Goal: Task Accomplishment & Management: Complete application form

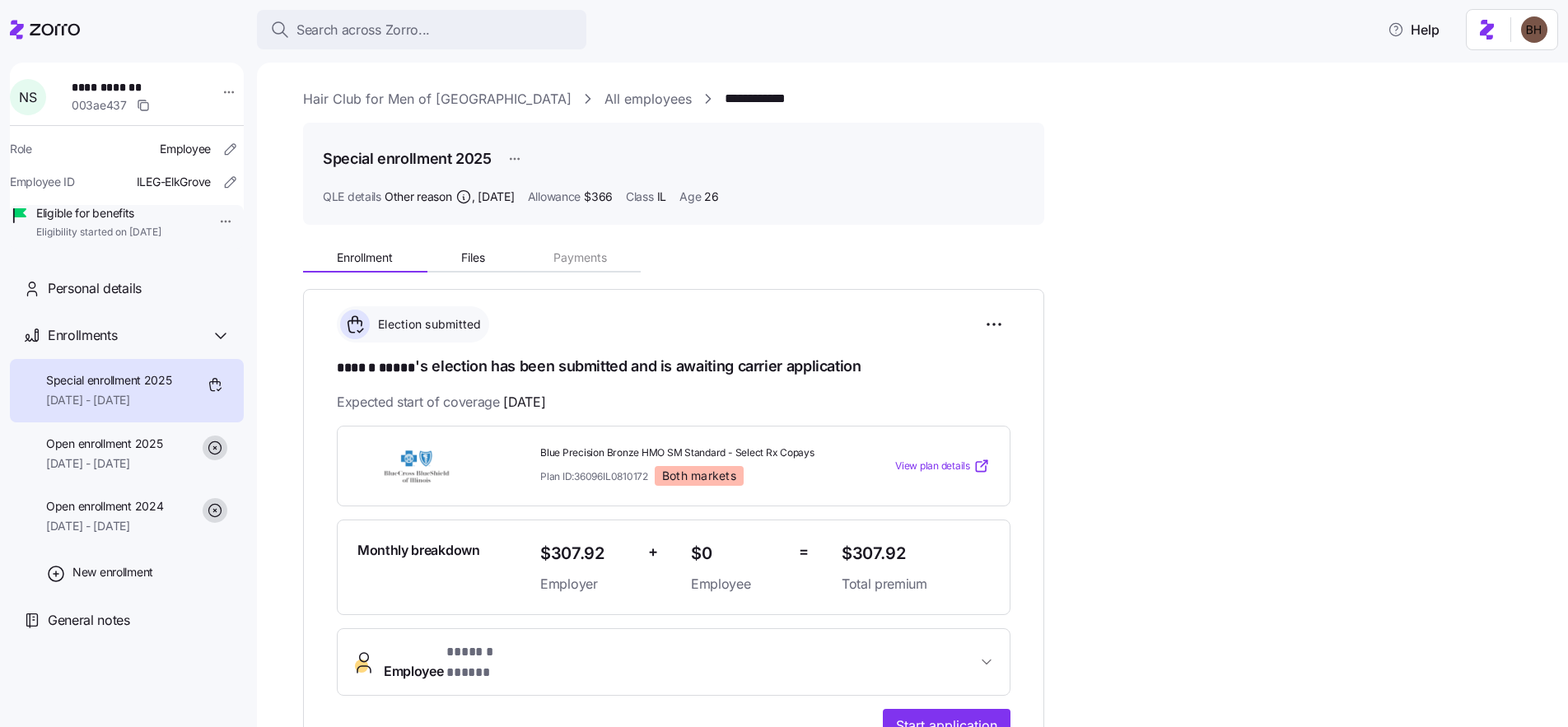
scroll to position [58, 0]
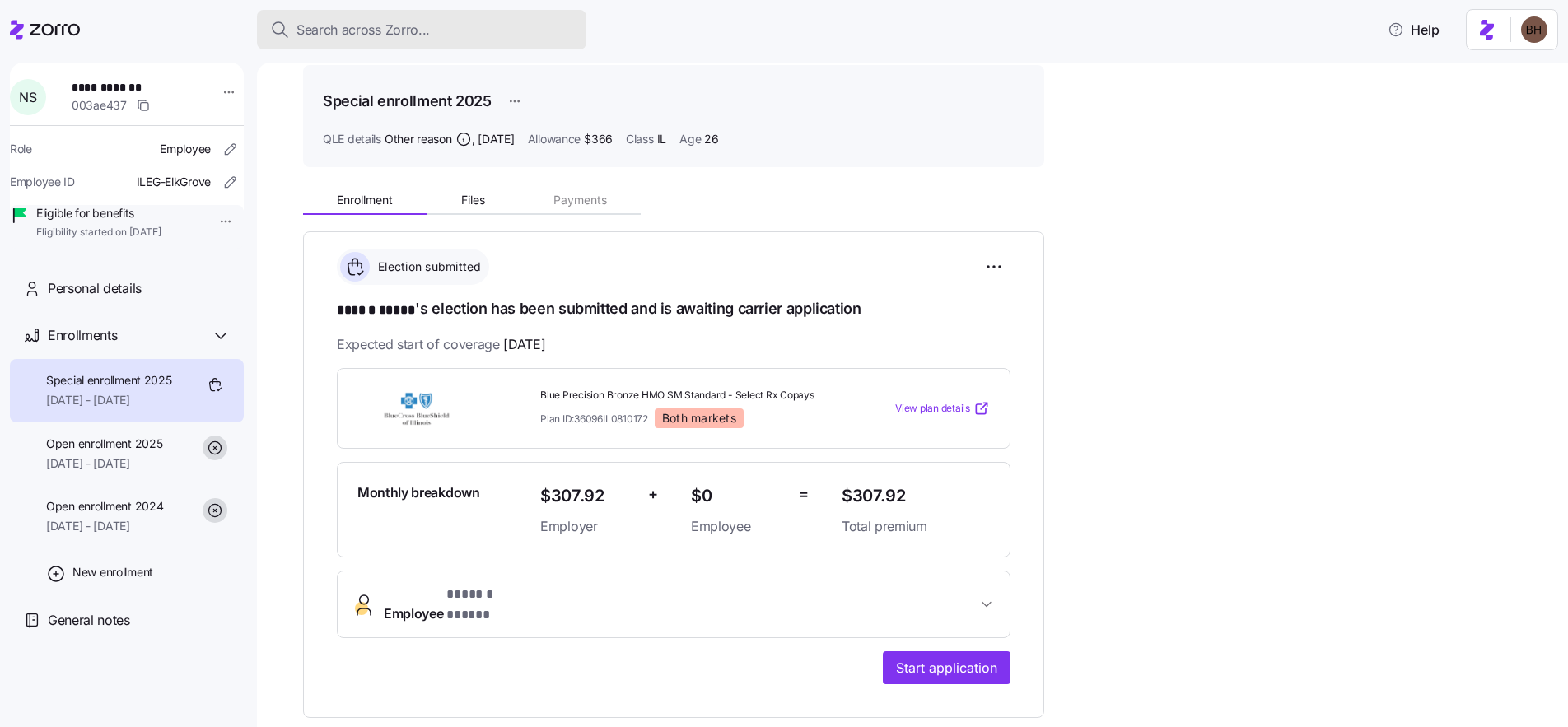
click at [439, 32] on div "Search across Zorro..." at bounding box center [421, 30] width 303 height 21
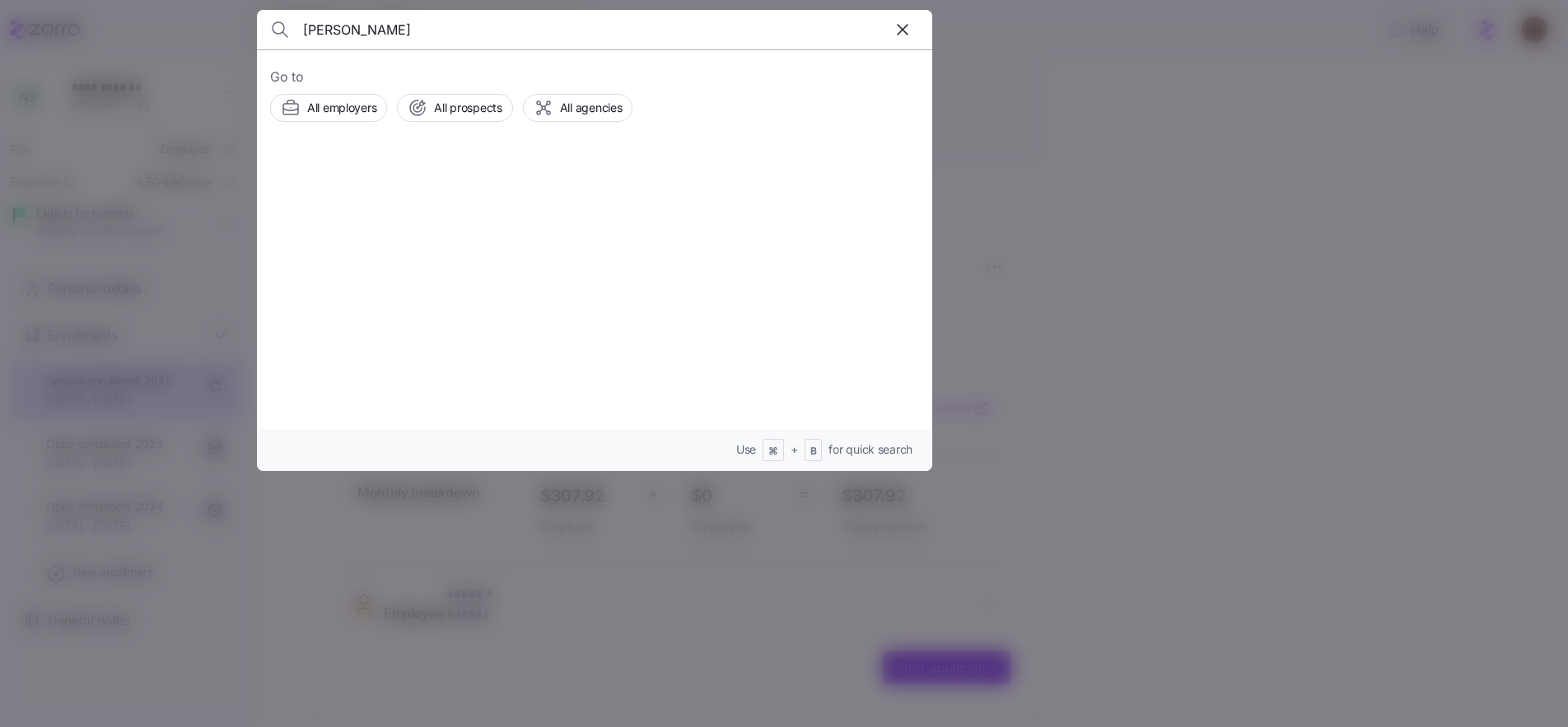
type input "[PERSON_NAME]"
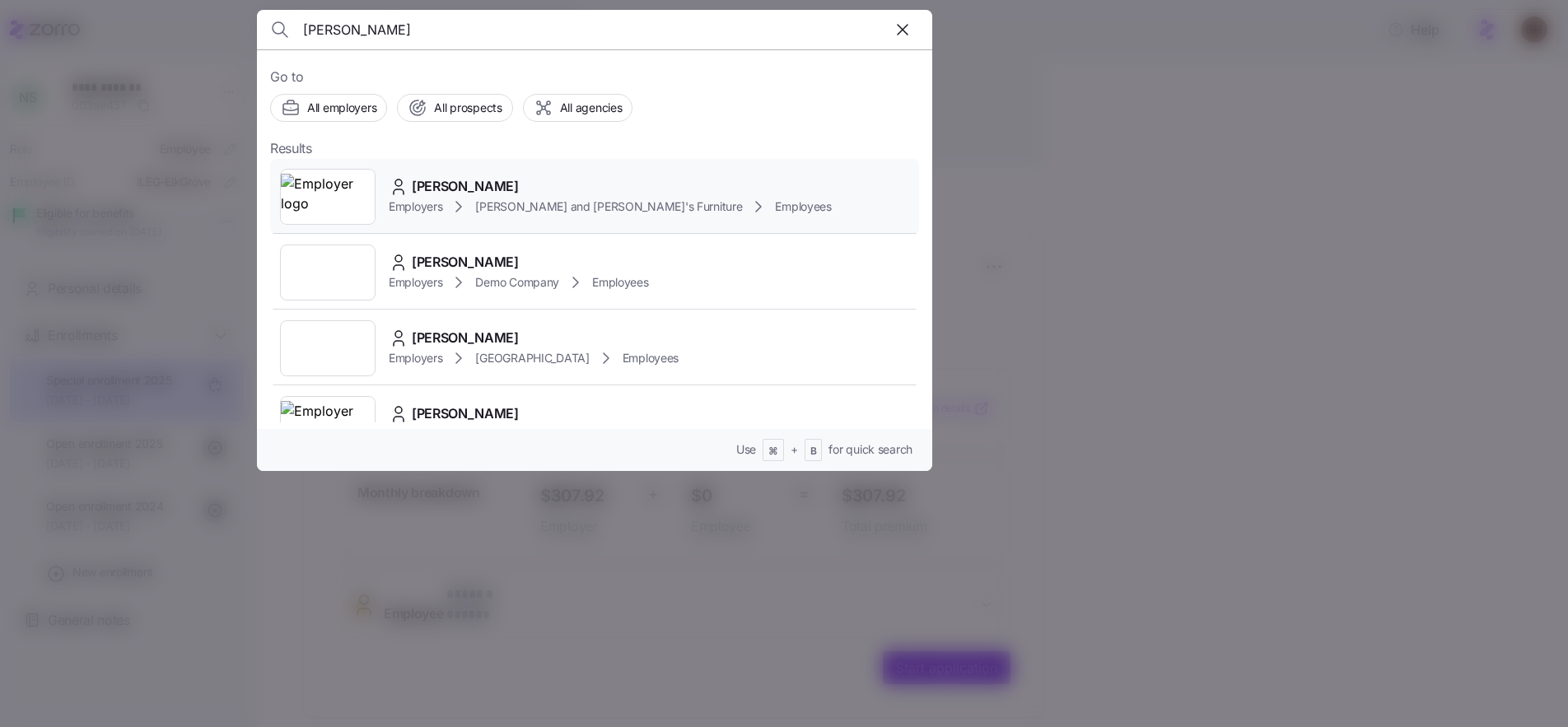
click at [493, 182] on span "[PERSON_NAME]" at bounding box center [464, 186] width 107 height 21
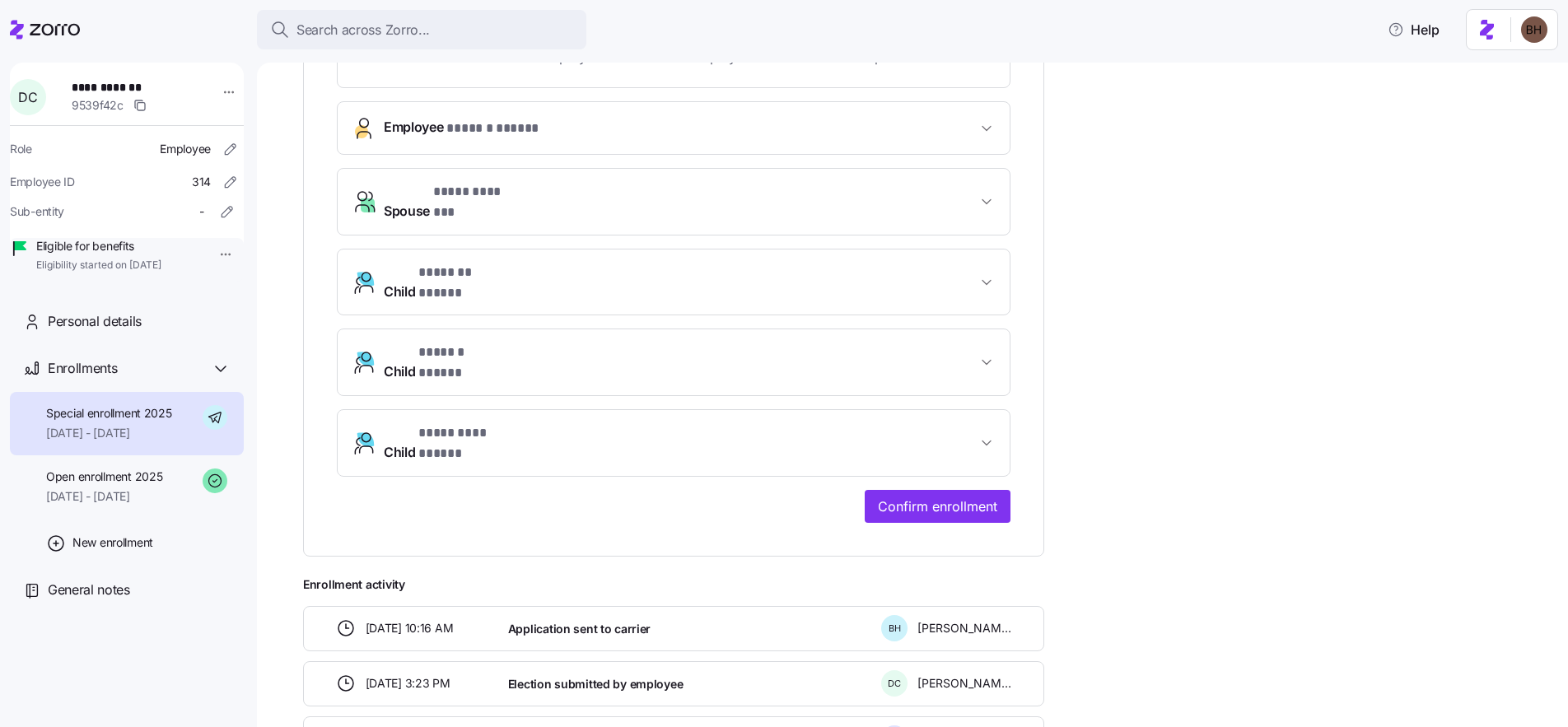
scroll to position [230, 0]
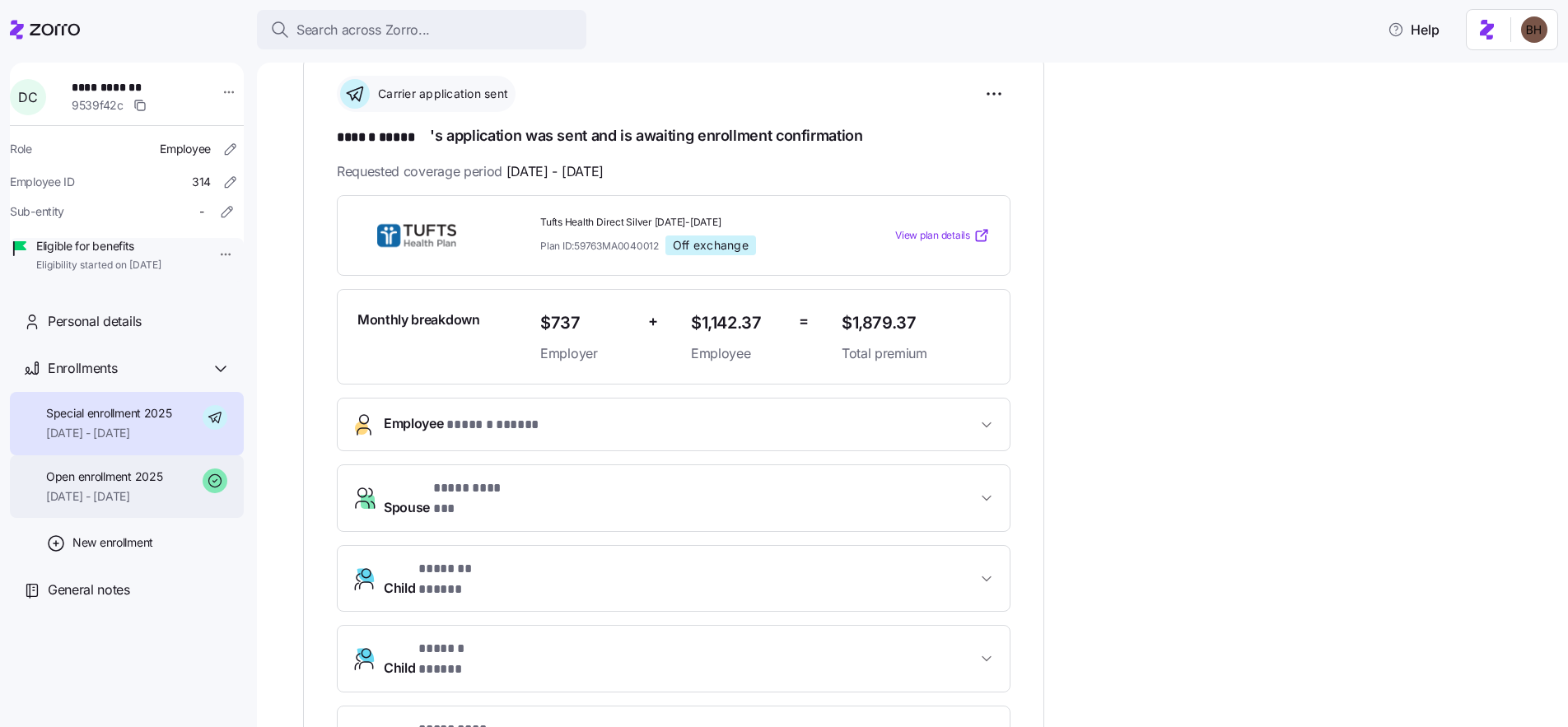
click at [93, 485] on span "Open enrollment 2025" at bounding box center [104, 477] width 116 height 17
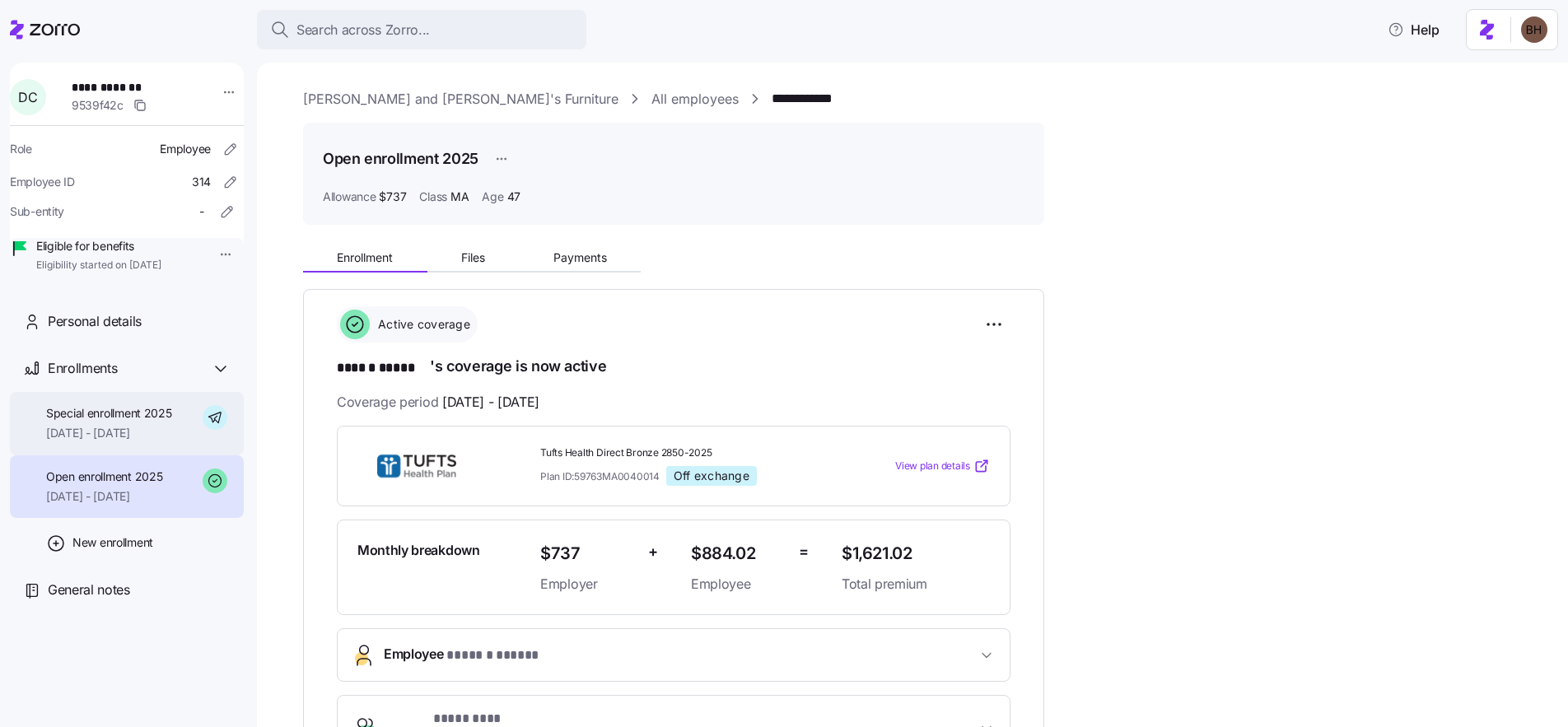
click at [102, 421] on span "Special enrollment 2025" at bounding box center [109, 414] width 126 height 17
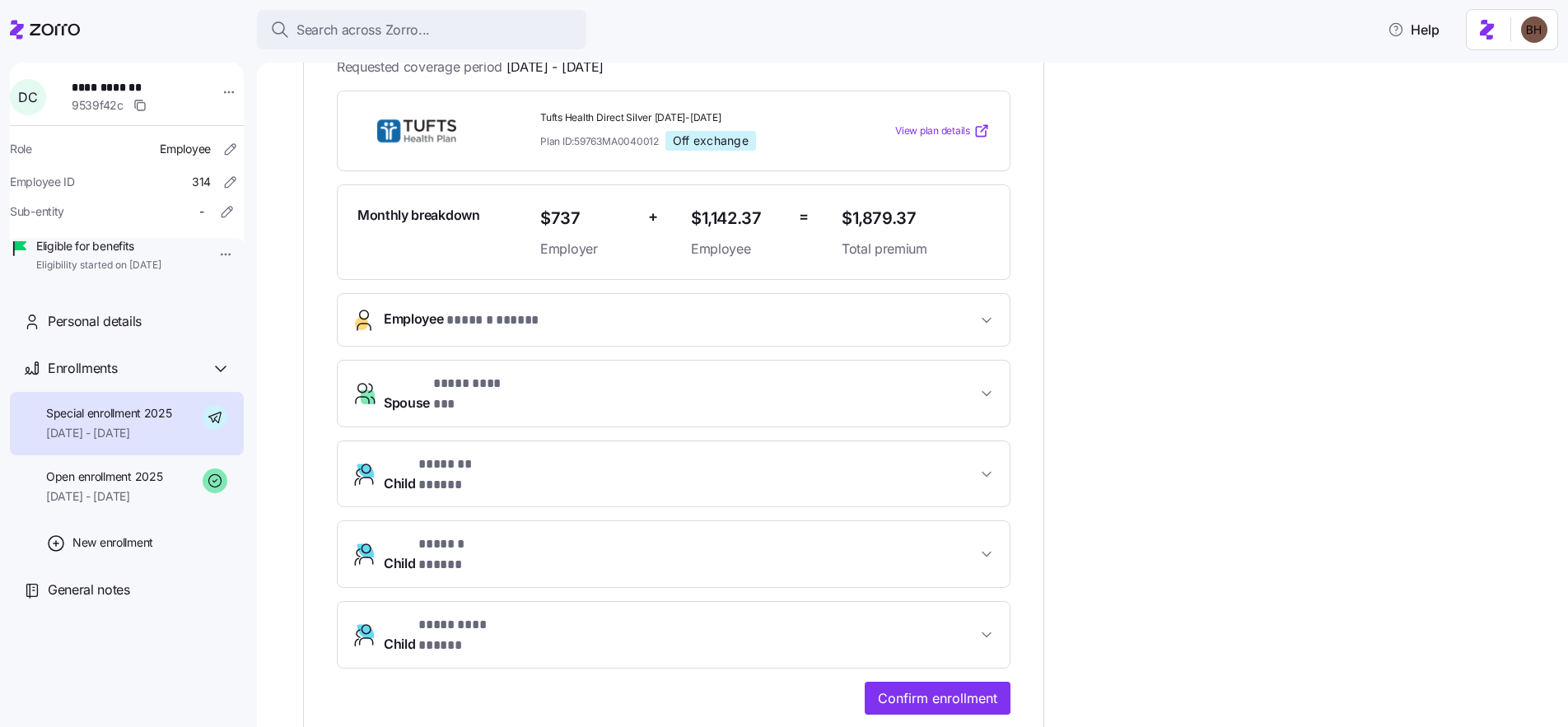
scroll to position [347, 0]
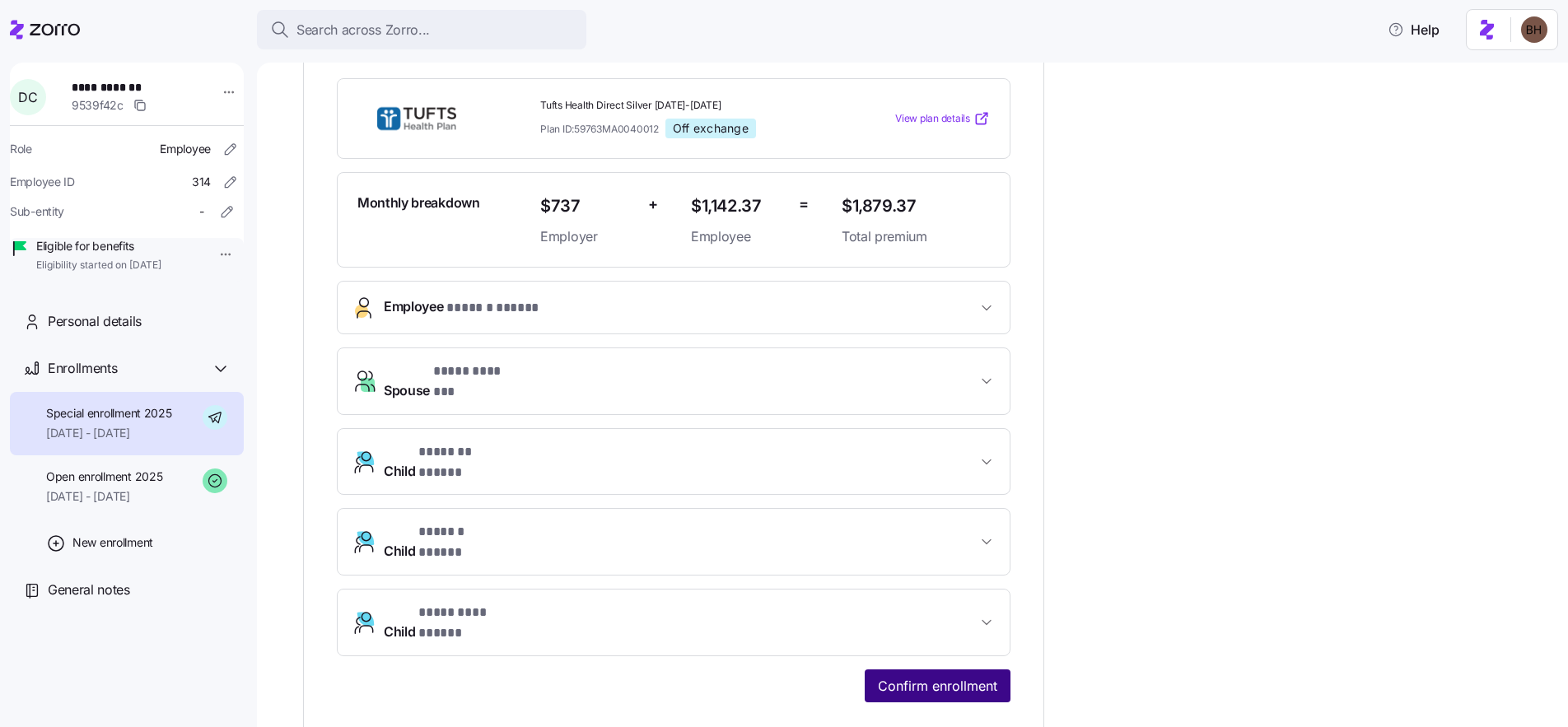
click at [931, 676] on span "Confirm enrollment" at bounding box center [937, 686] width 119 height 20
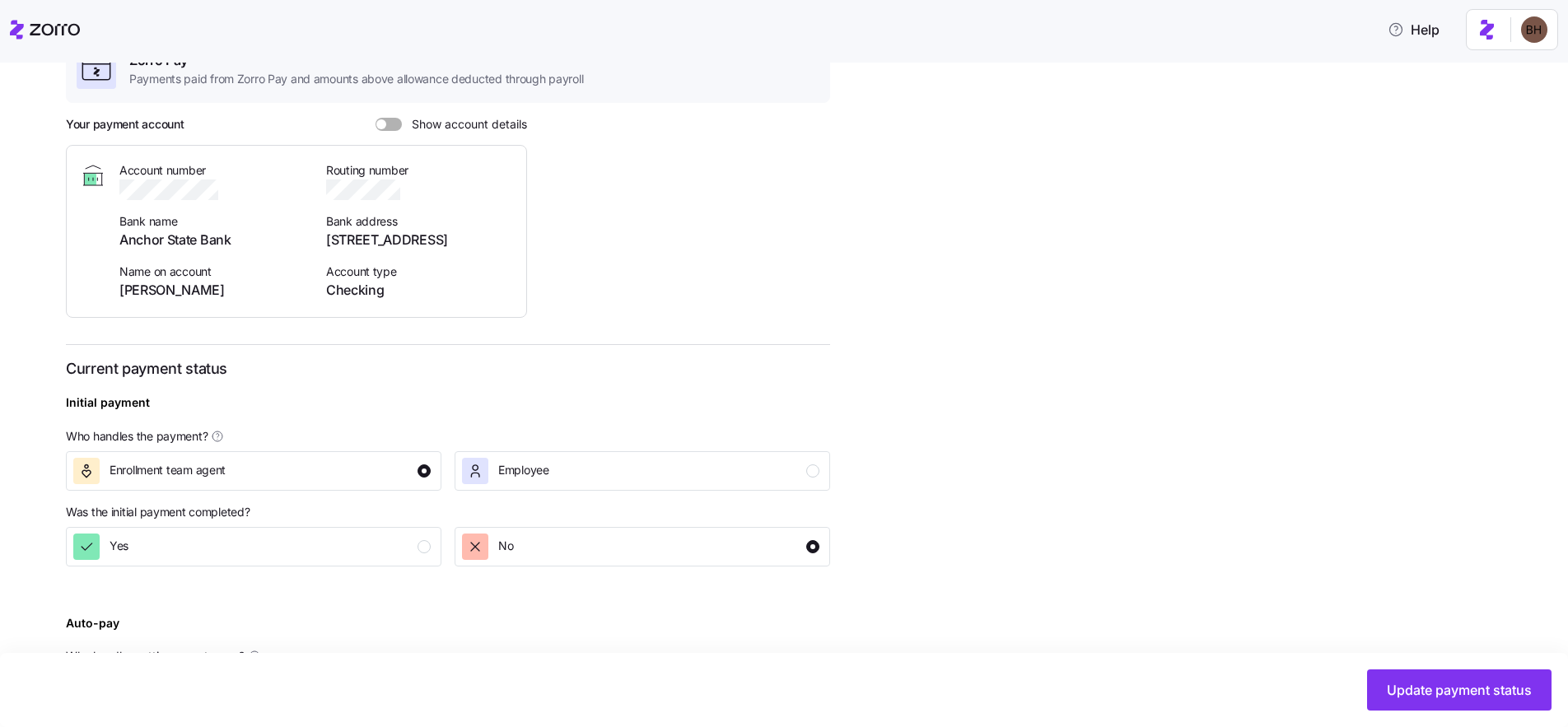
scroll to position [436, 0]
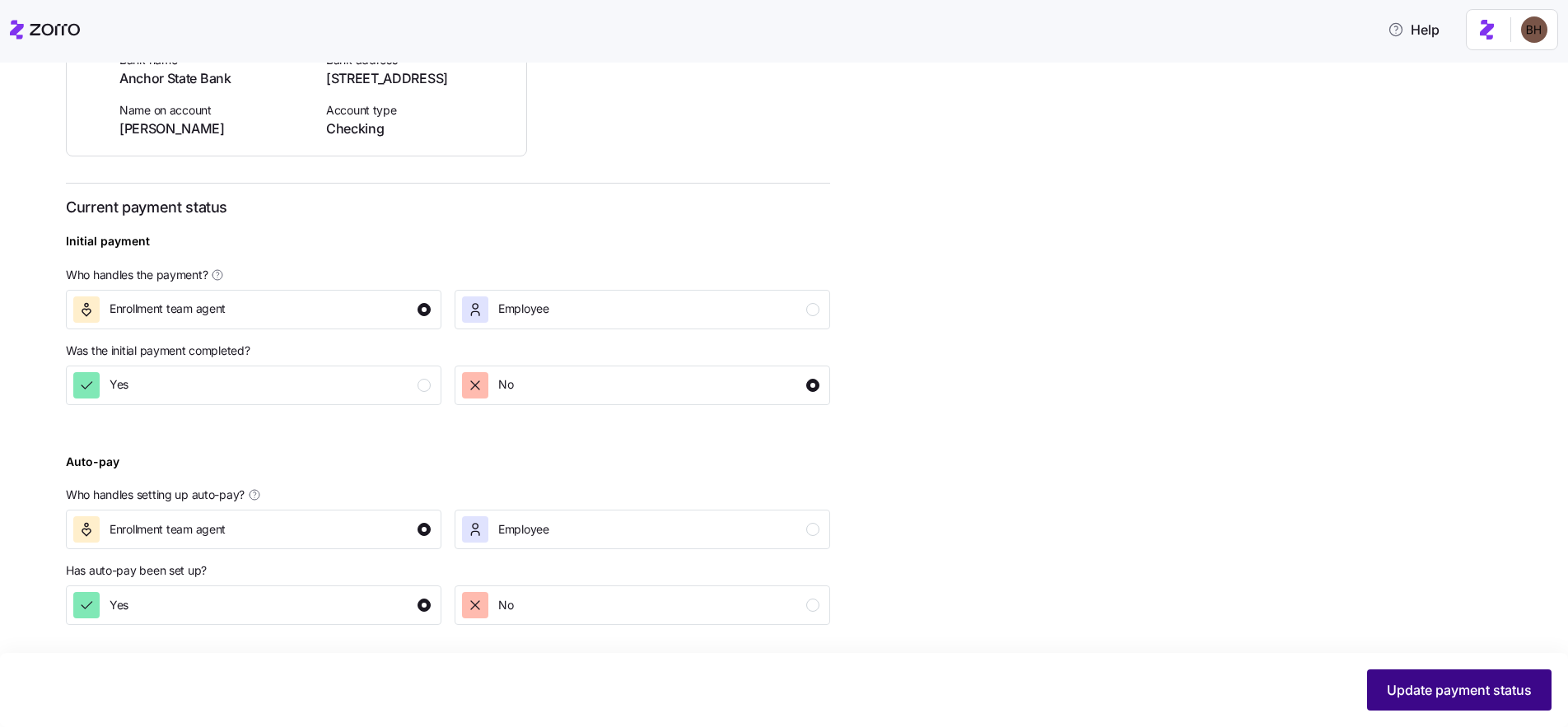
click at [1430, 694] on span "Update payment status" at bounding box center [1459, 690] width 145 height 20
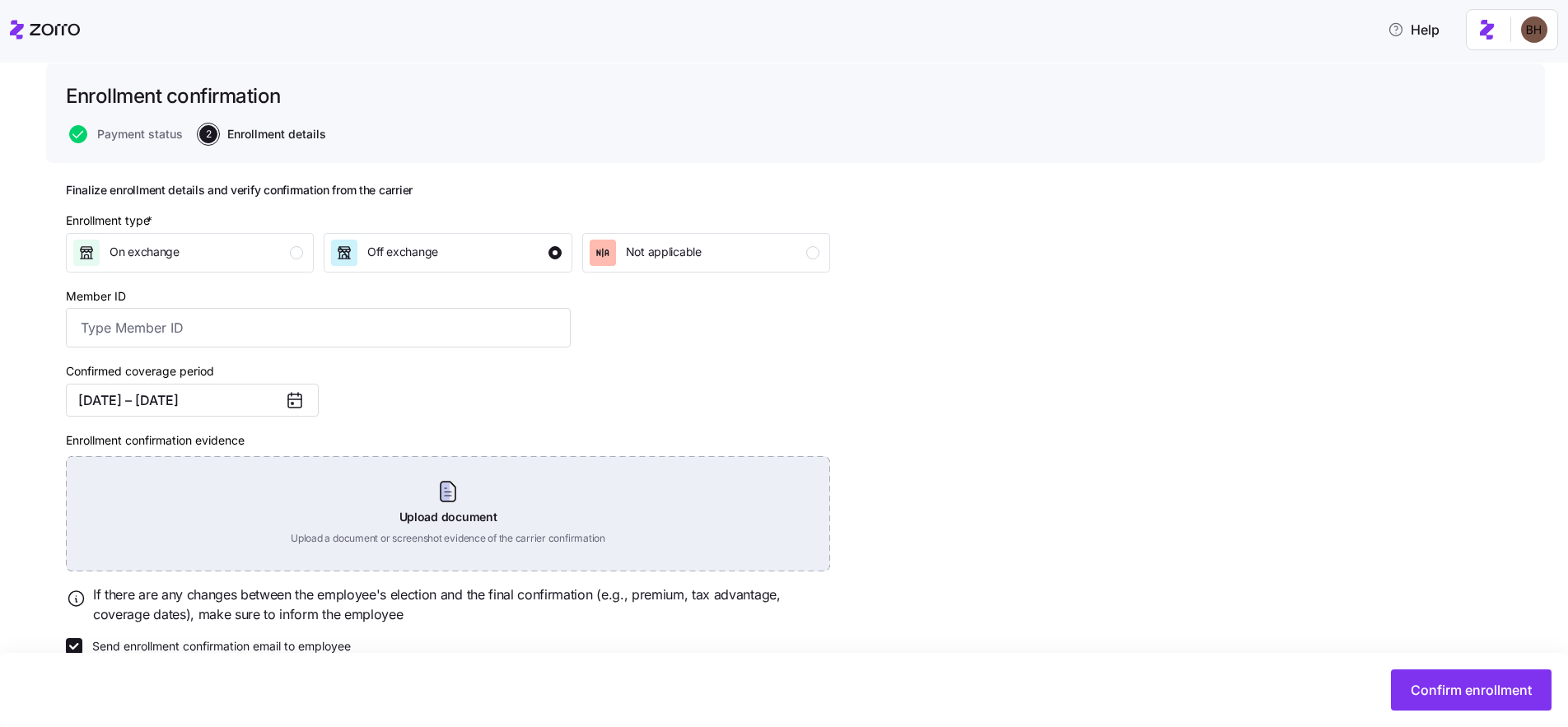
scroll to position [118, 0]
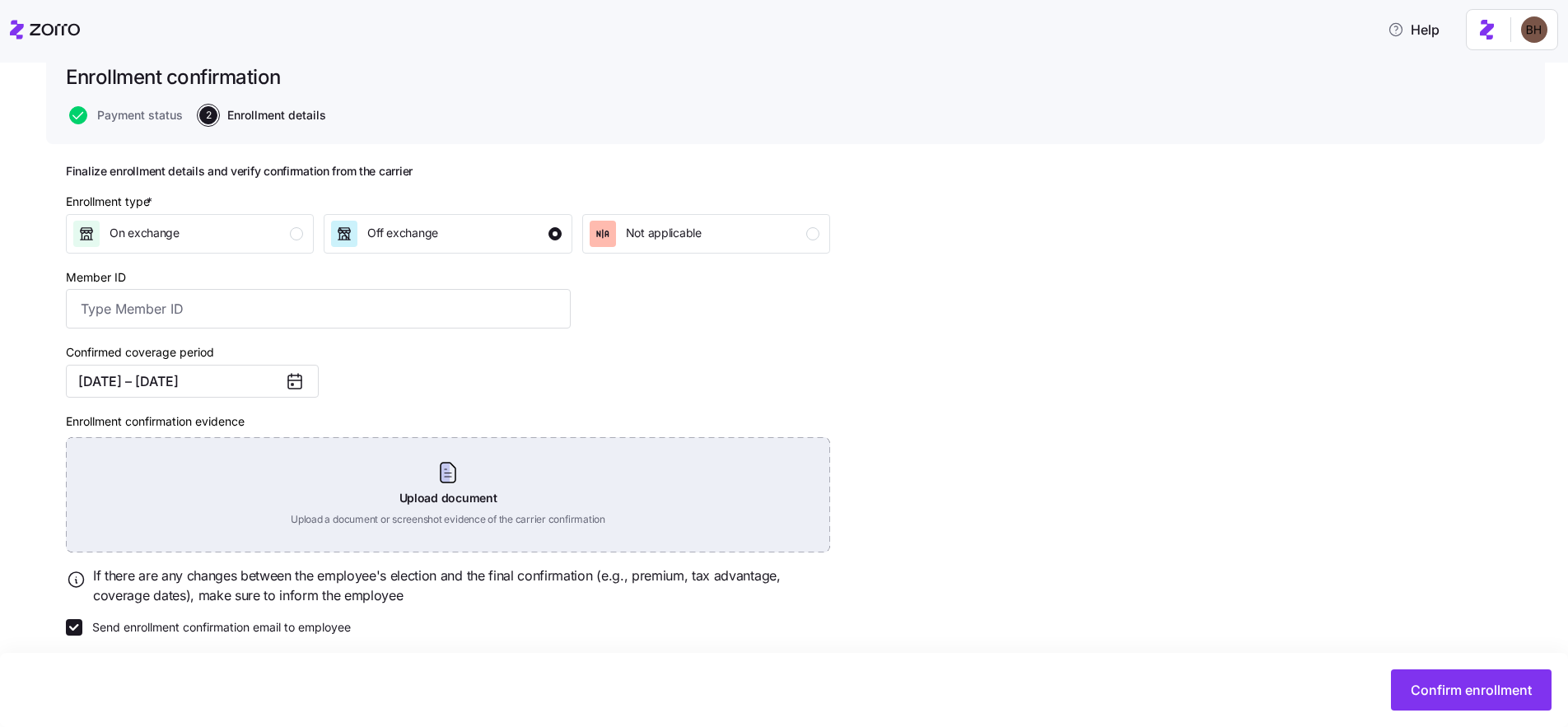
click at [439, 489] on div "Upload document Upload a document or screenshot evidence of the carrier confirm…" at bounding box center [447, 494] width 764 height 115
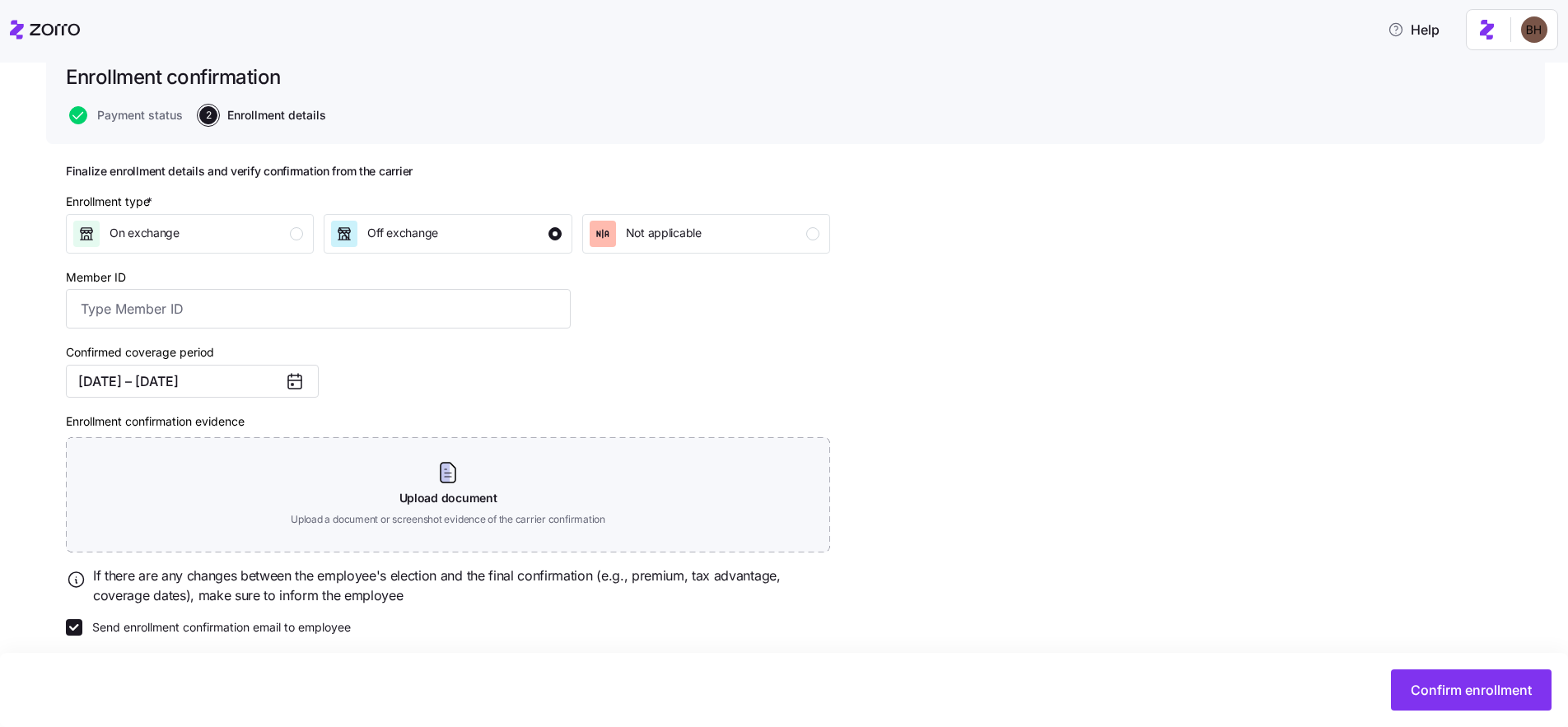
scroll to position [55, 0]
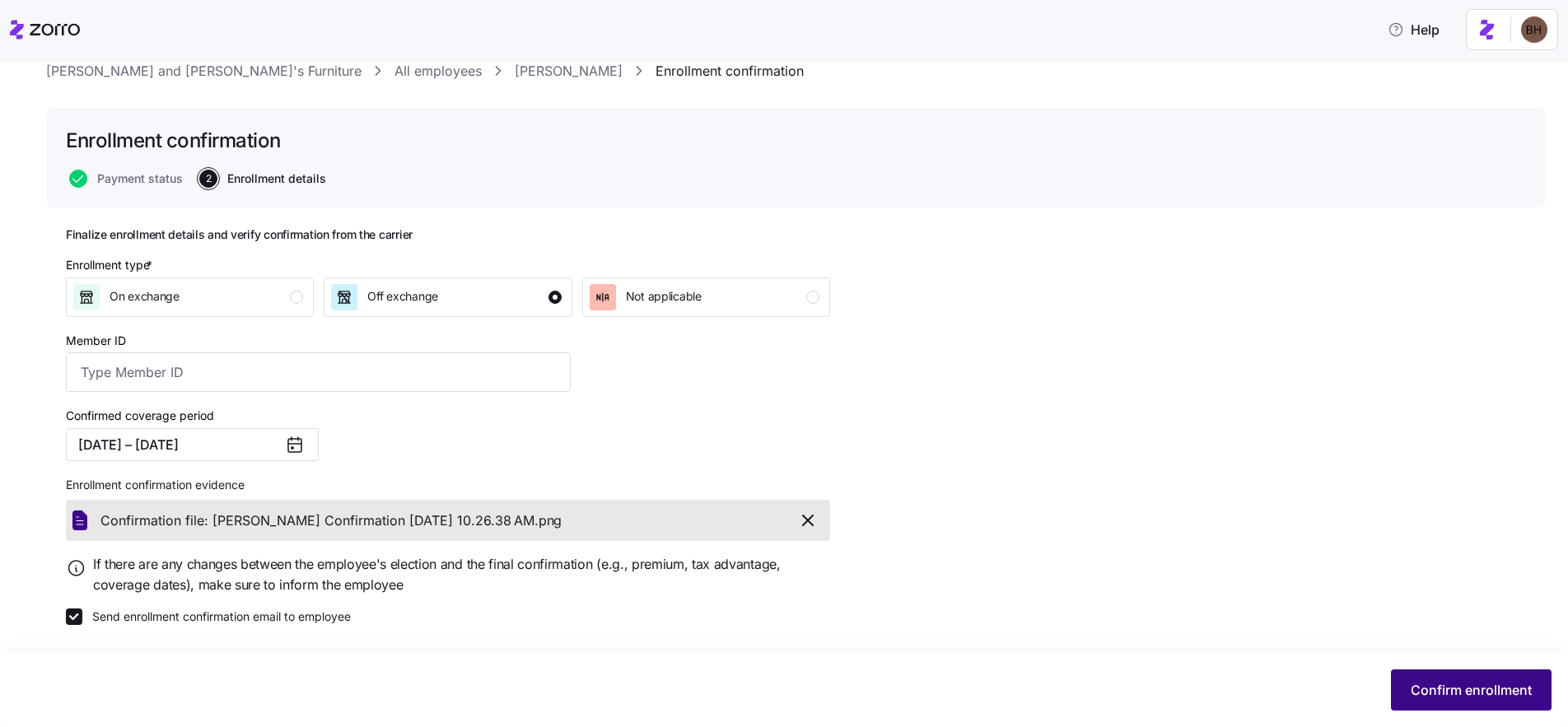
click at [1455, 690] on span "Confirm enrollment" at bounding box center [1471, 690] width 121 height 20
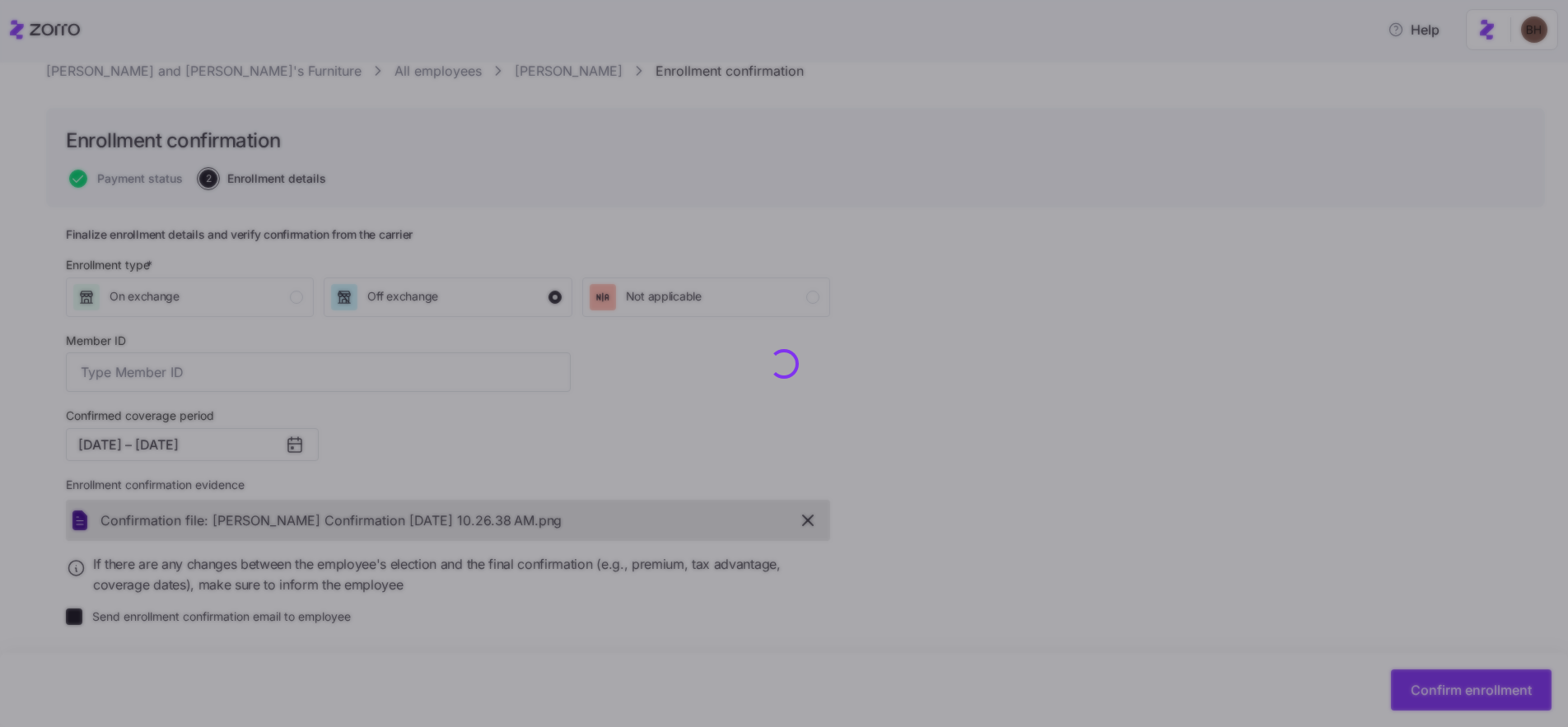
checkbox input "false"
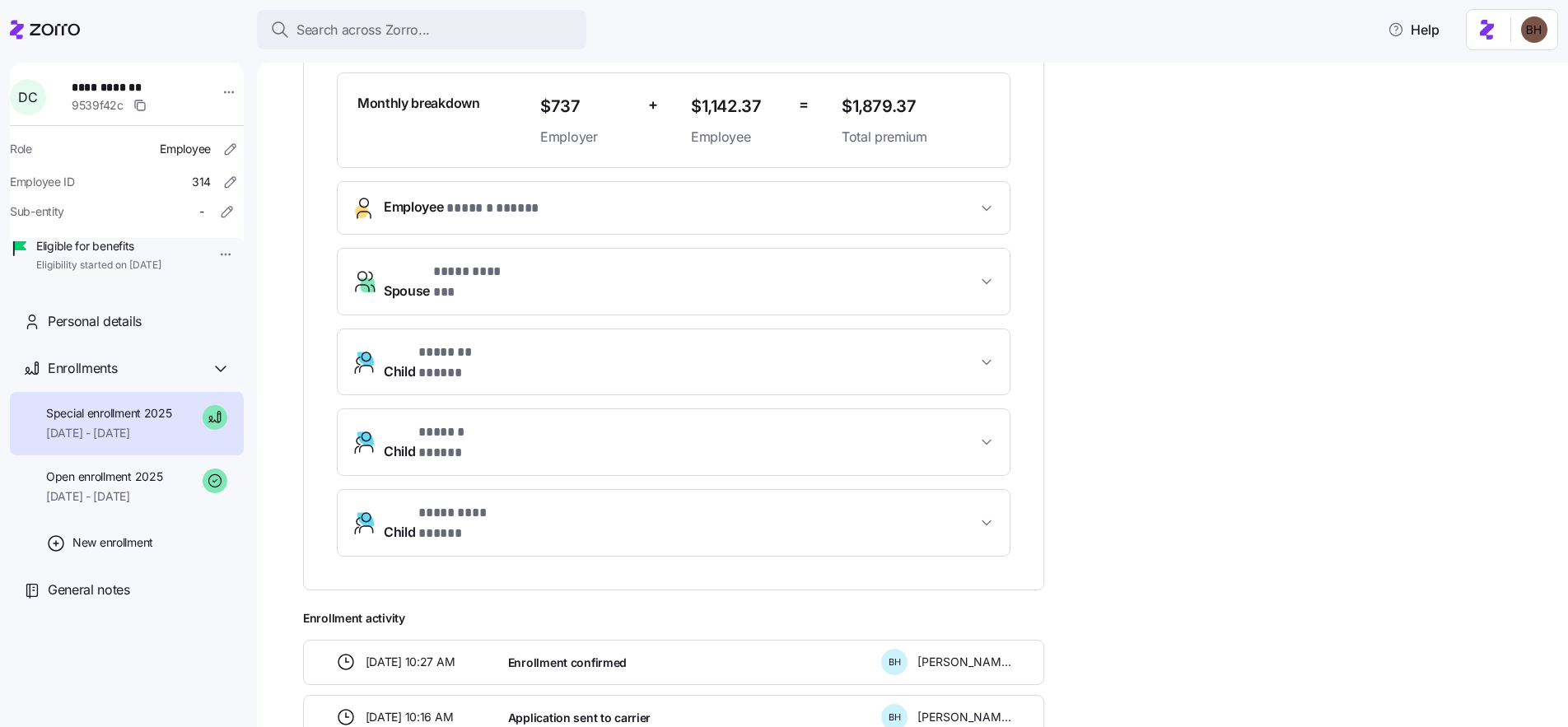
scroll to position [456, 0]
